Goal: Transaction & Acquisition: Purchase product/service

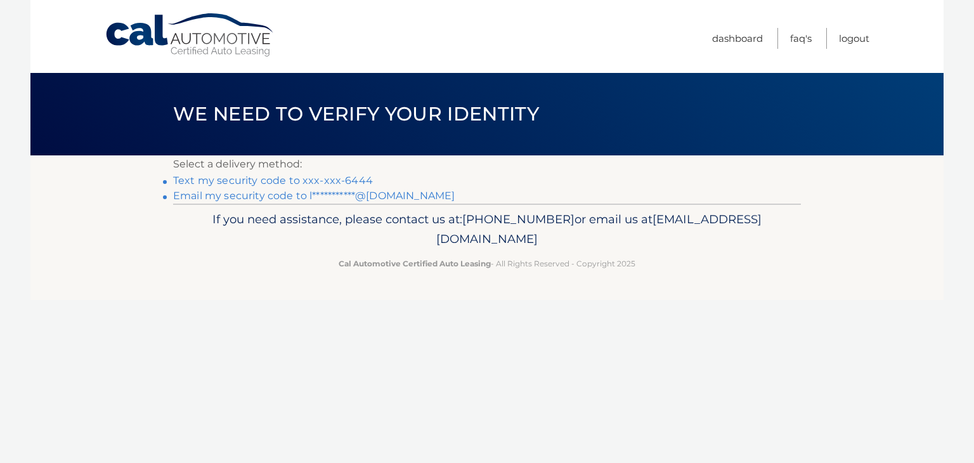
click at [267, 180] on link "Text my security code to xxx-xxx-6444" at bounding box center [273, 180] width 200 height 12
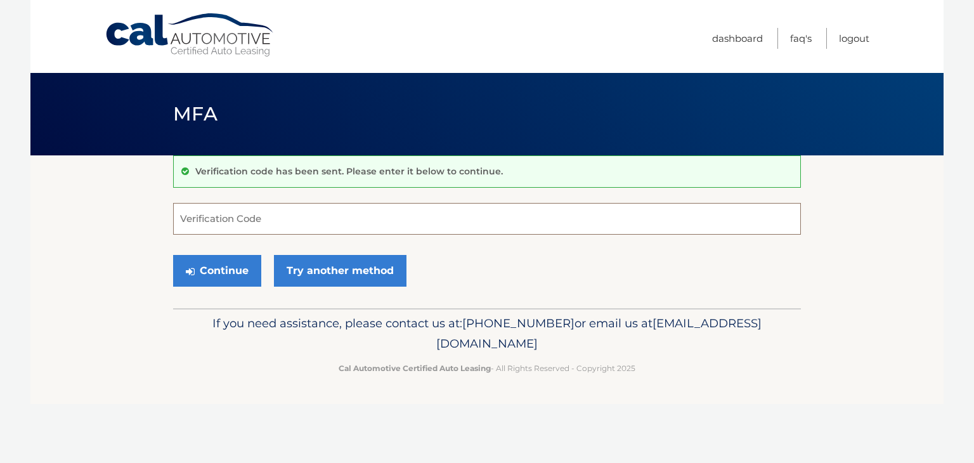
click at [223, 221] on input "Verification Code" at bounding box center [487, 219] width 628 height 32
type input "997987"
click at [215, 279] on button "Continue" at bounding box center [217, 271] width 88 height 32
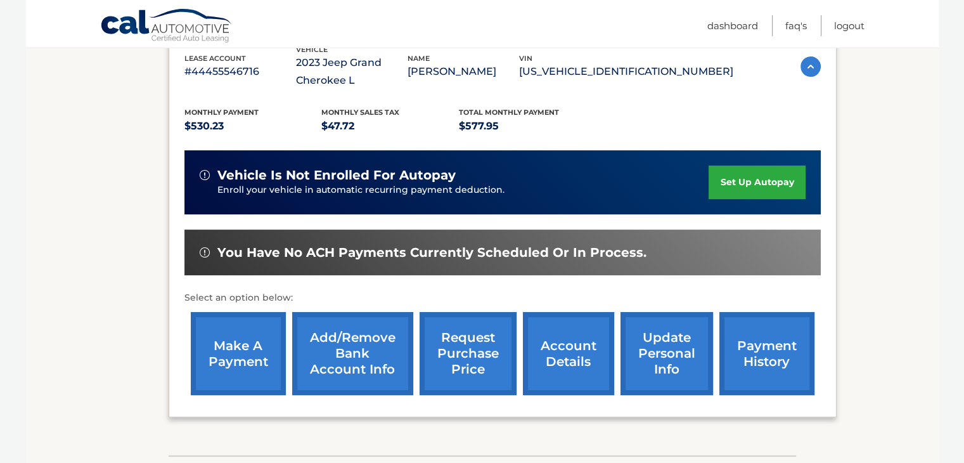
scroll to position [236, 0]
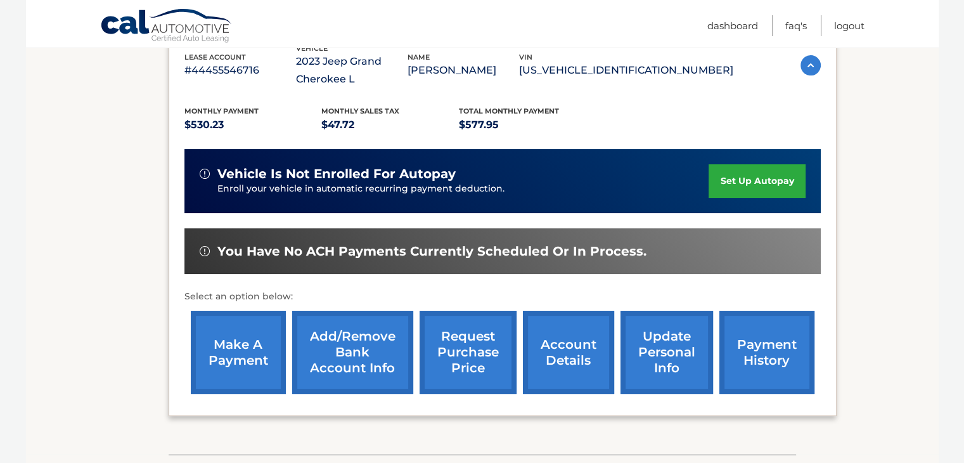
click at [231, 344] on link "make a payment" at bounding box center [238, 352] width 95 height 83
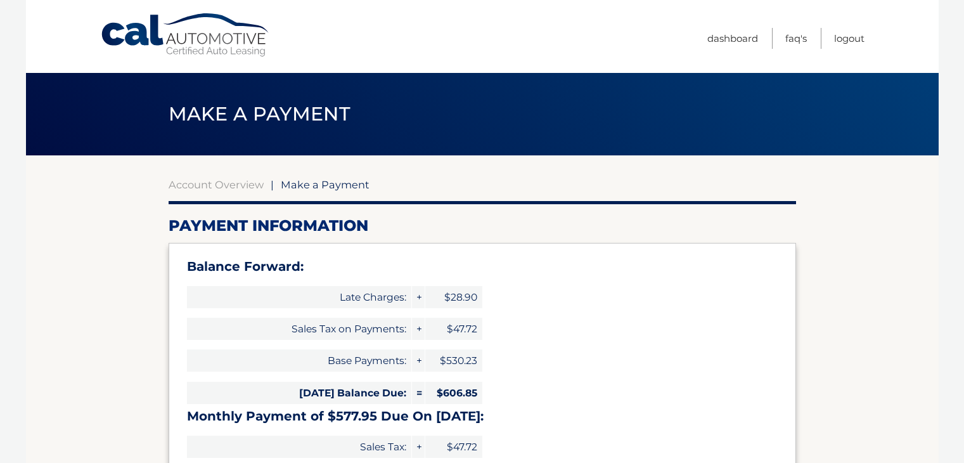
type input "1184.80"
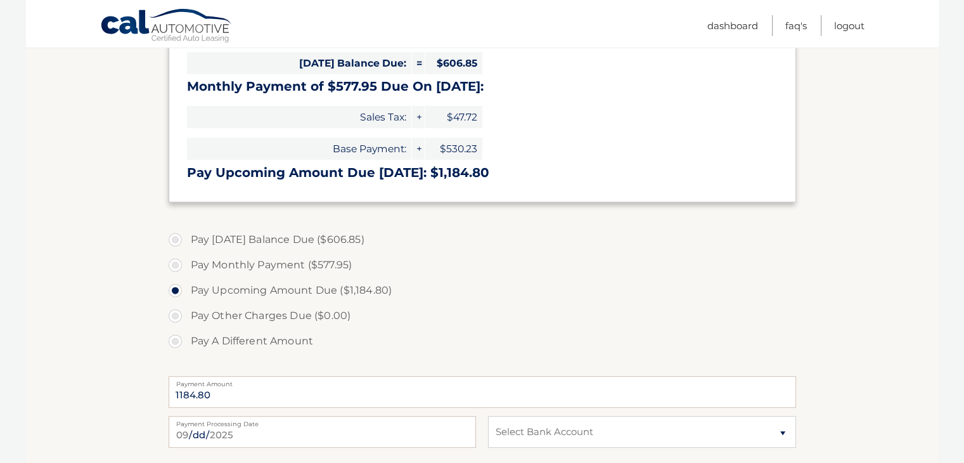
scroll to position [380, 0]
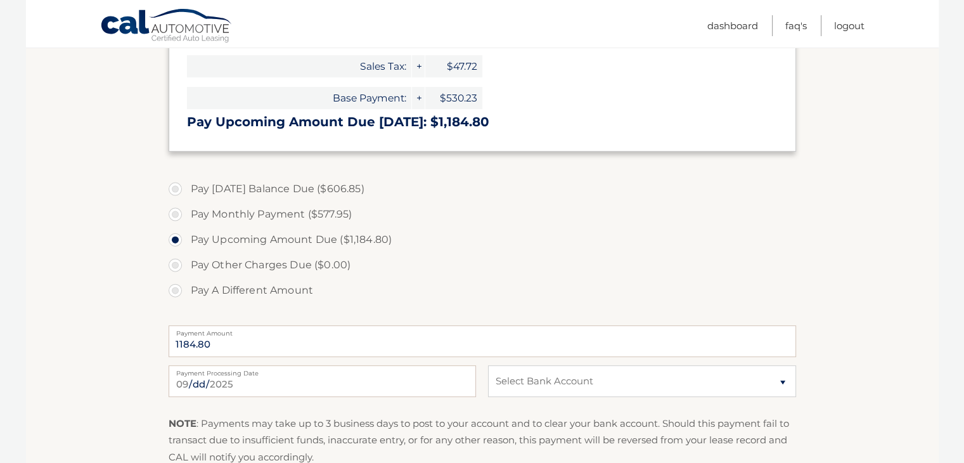
click at [175, 188] on label "Pay [DATE] Balance Due ($606.85)" at bounding box center [483, 188] width 628 height 25
click at [175, 188] on input "Pay [DATE] Balance Due ($606.85)" at bounding box center [180, 186] width 13 height 20
radio input "true"
type input "606.85"
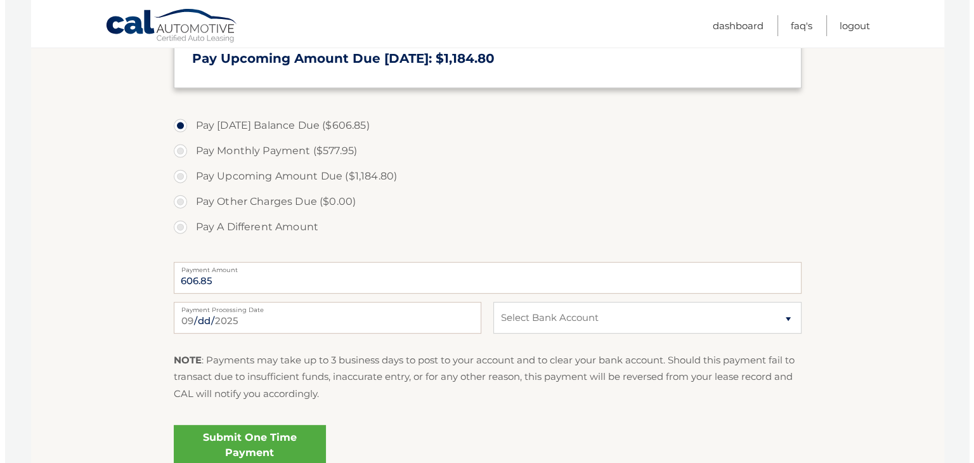
scroll to position [507, 0]
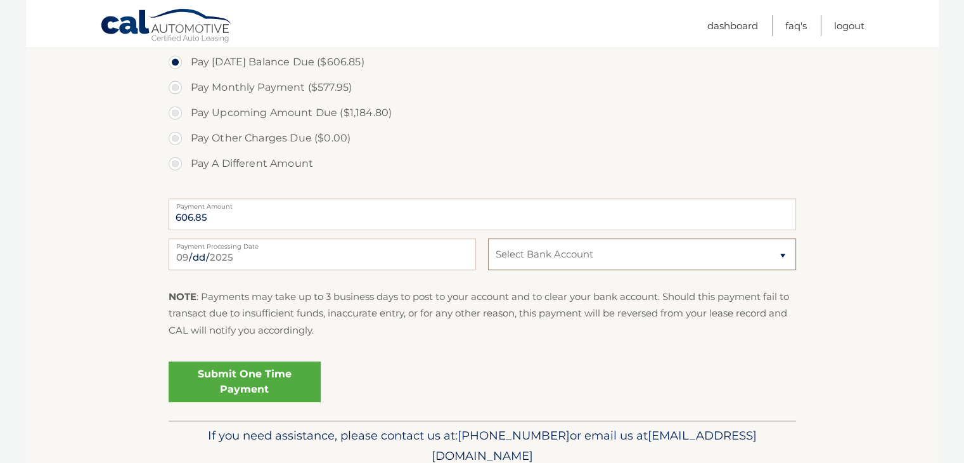
click at [540, 257] on select "Select Bank Account Checking COLUMBIA BANK *****2641 Checking TD BANK, NA *****…" at bounding box center [641, 254] width 307 height 32
select select "Y2YyY2U5ZDItNDdjMS00YmRjLWE5ZGYtMjVmMDczZWFjY2Jl"
click at [488, 238] on select "Select Bank Account Checking COLUMBIA BANK *****2641 Checking TD BANK, NA *****…" at bounding box center [641, 254] width 307 height 32
click at [256, 379] on link "Submit One Time Payment" at bounding box center [245, 381] width 152 height 41
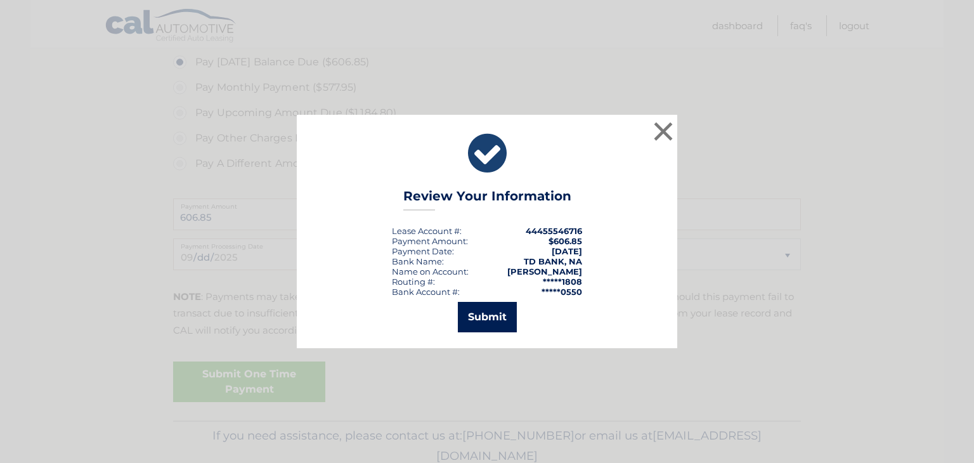
click at [480, 312] on button "Submit" at bounding box center [487, 317] width 59 height 30
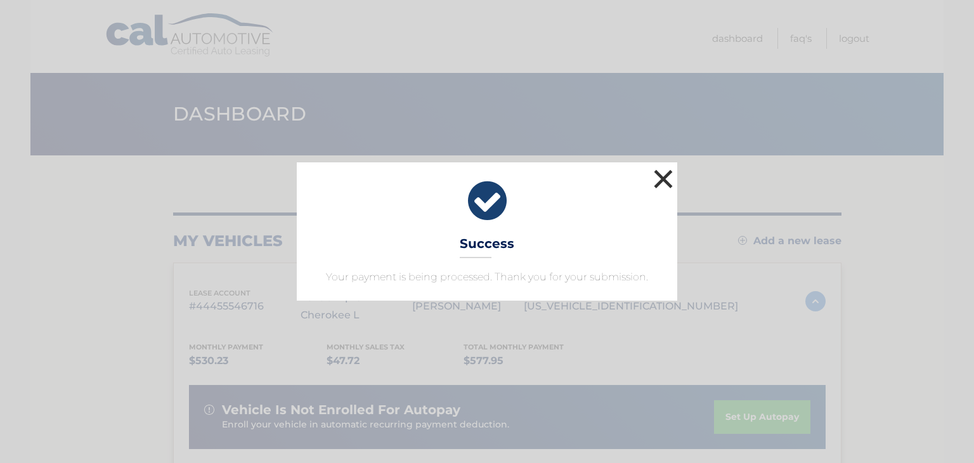
click at [664, 178] on button "×" at bounding box center [662, 178] width 25 height 25
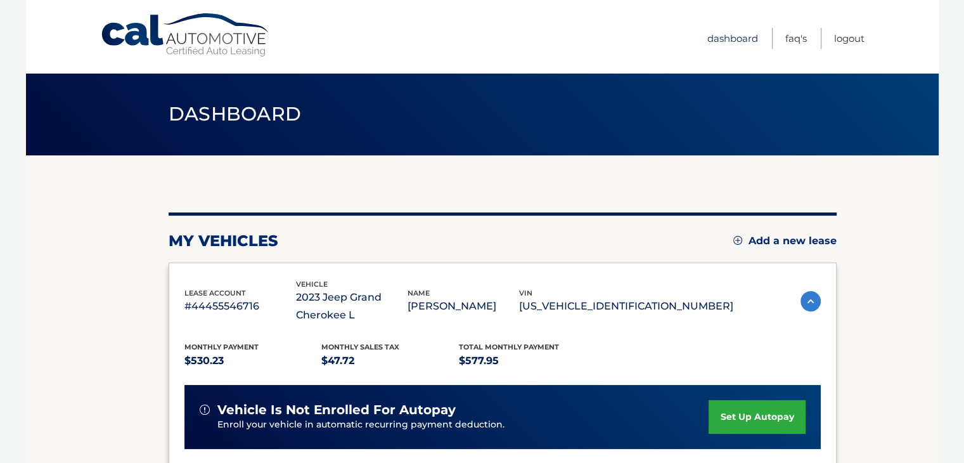
click at [732, 39] on link "Dashboard" at bounding box center [733, 38] width 51 height 21
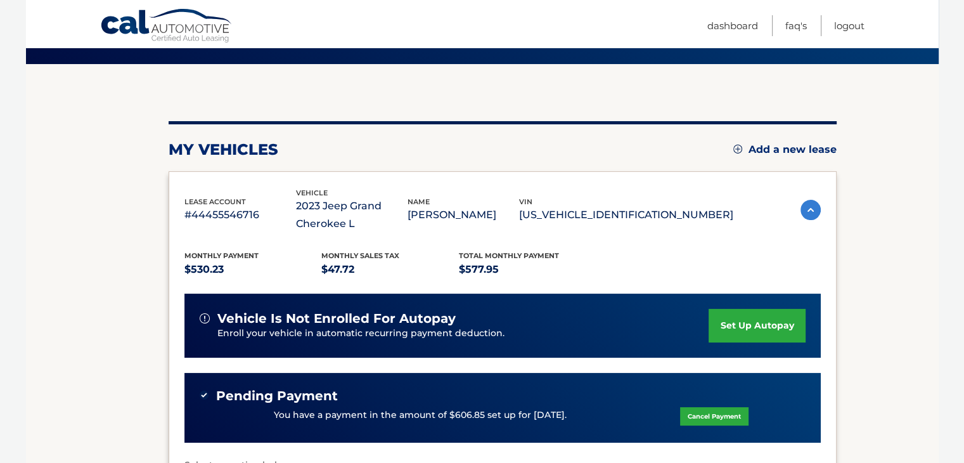
scroll to position [63, 0]
